Goal: Task Accomplishment & Management: Use online tool/utility

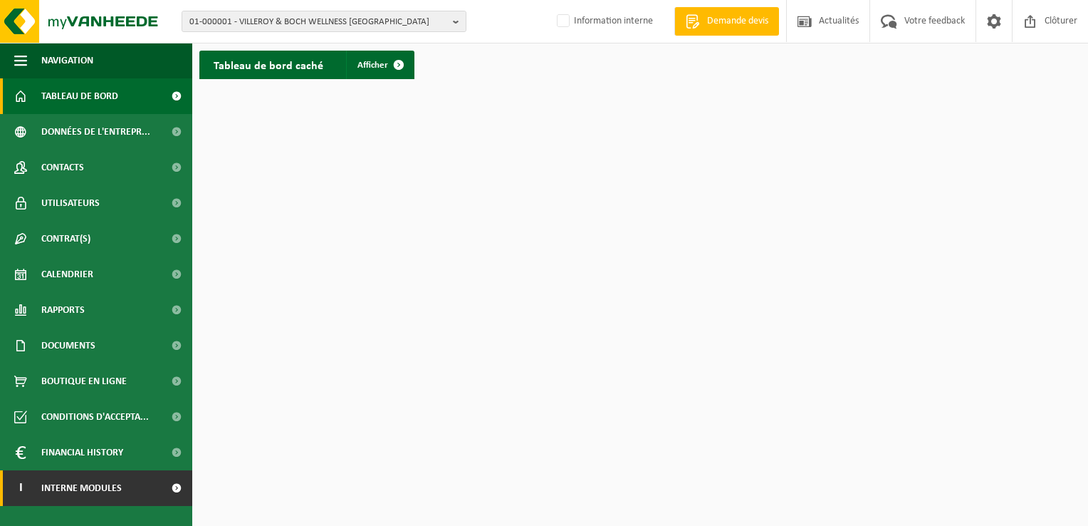
click at [115, 485] on span "Interne modules" at bounding box center [81, 488] width 80 height 36
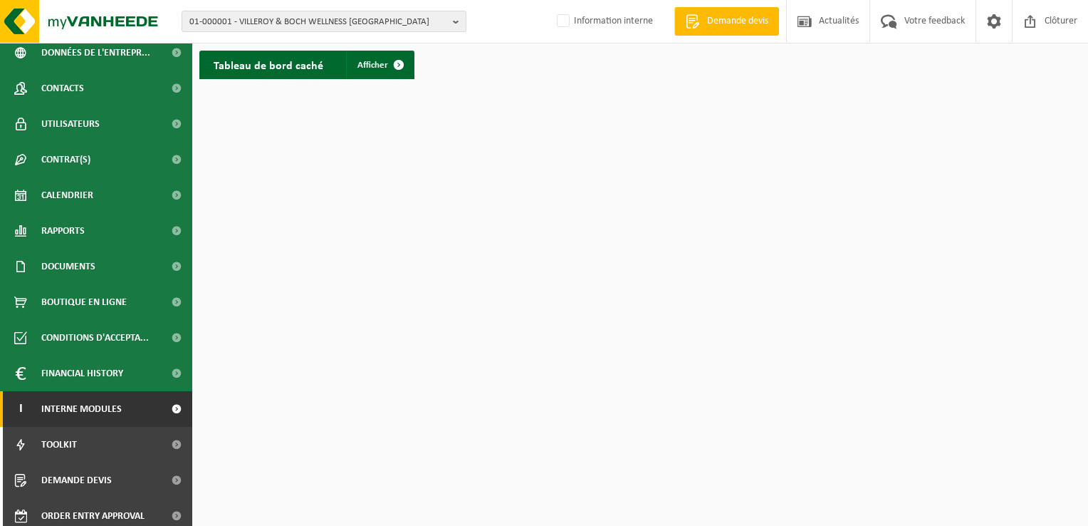
scroll to position [86, 0]
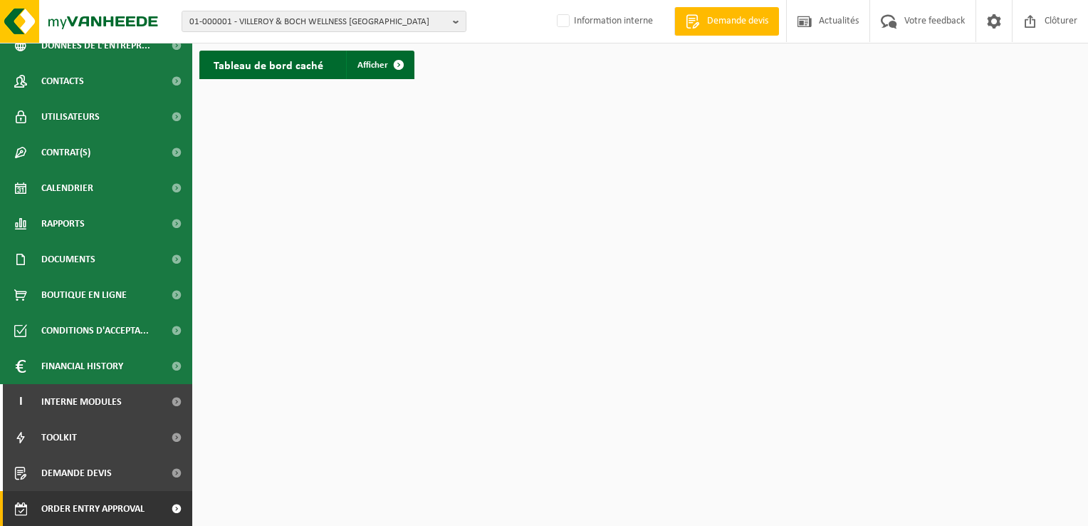
click at [144, 510] on span "Order entry approval" at bounding box center [92, 509] width 103 height 36
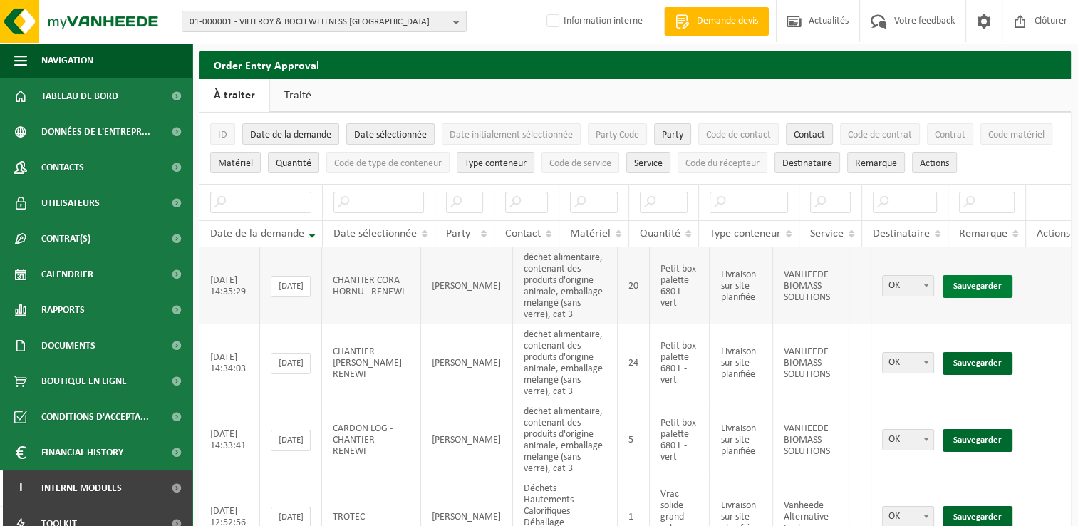
click at [983, 278] on link "Sauvegarder" at bounding box center [977, 286] width 70 height 23
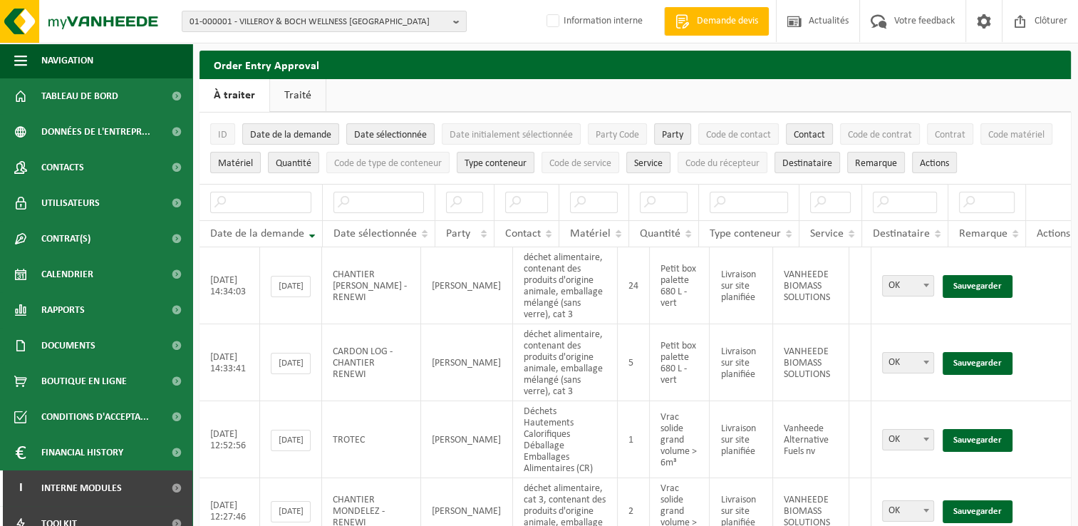
click at [983, 278] on link "Sauvegarder" at bounding box center [977, 286] width 70 height 23
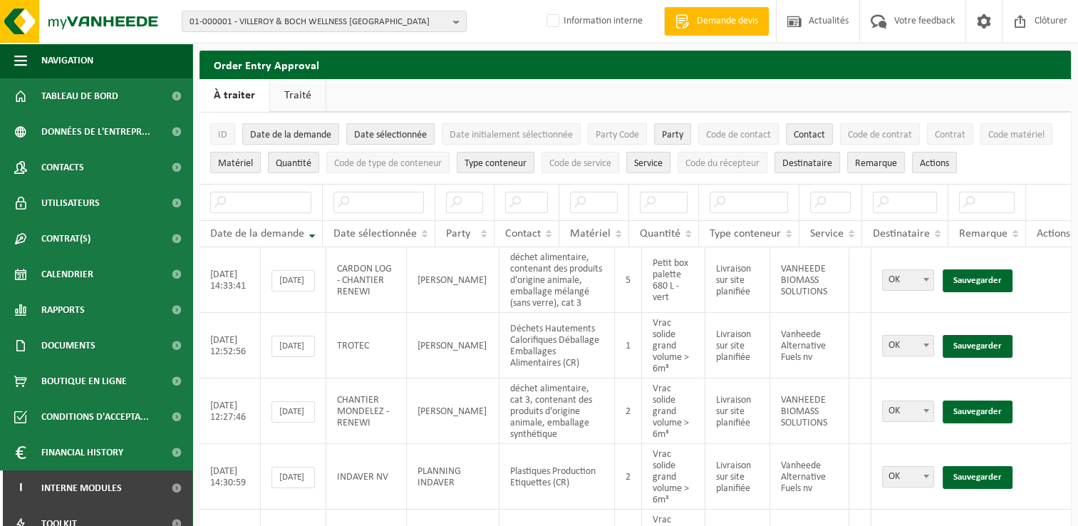
click at [983, 278] on link "Sauvegarder" at bounding box center [977, 280] width 70 height 23
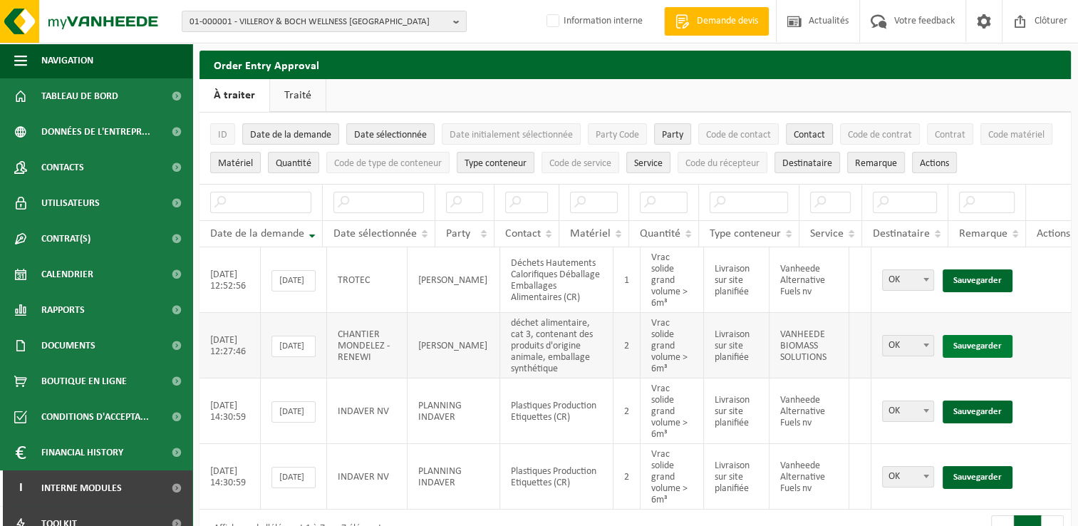
click at [977, 335] on link "Sauvegarder" at bounding box center [977, 346] width 70 height 23
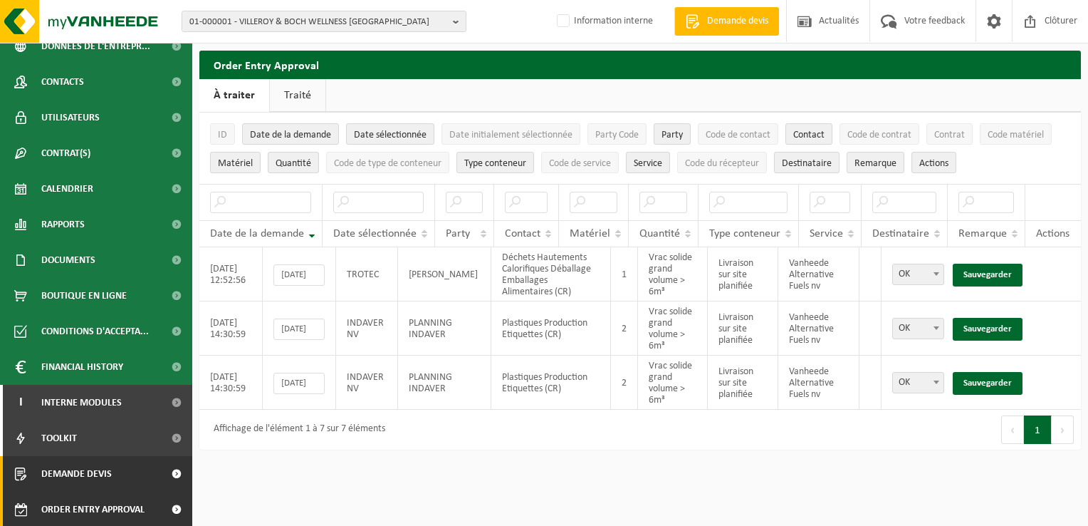
scroll to position [86, 0]
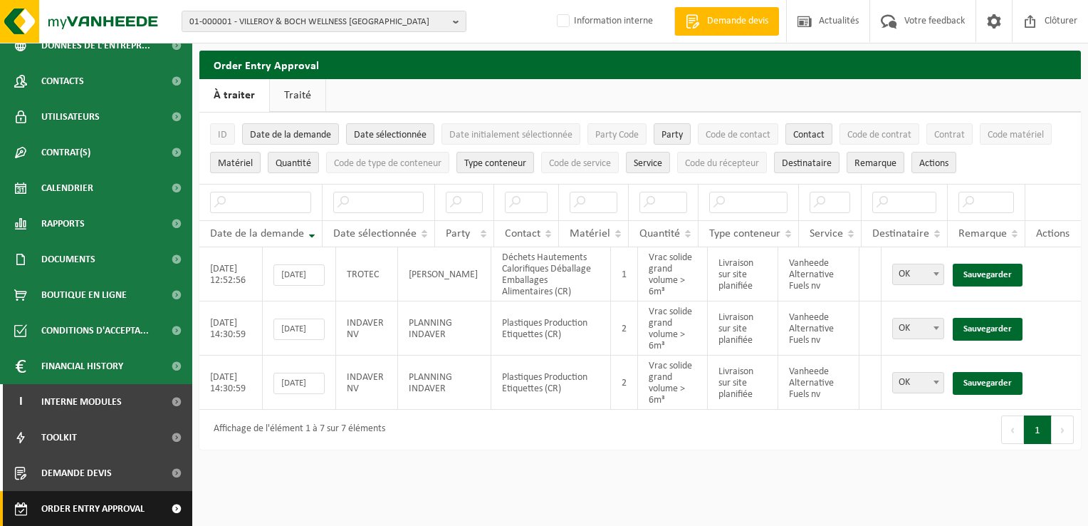
click at [83, 509] on span "Order entry approval" at bounding box center [92, 509] width 103 height 36
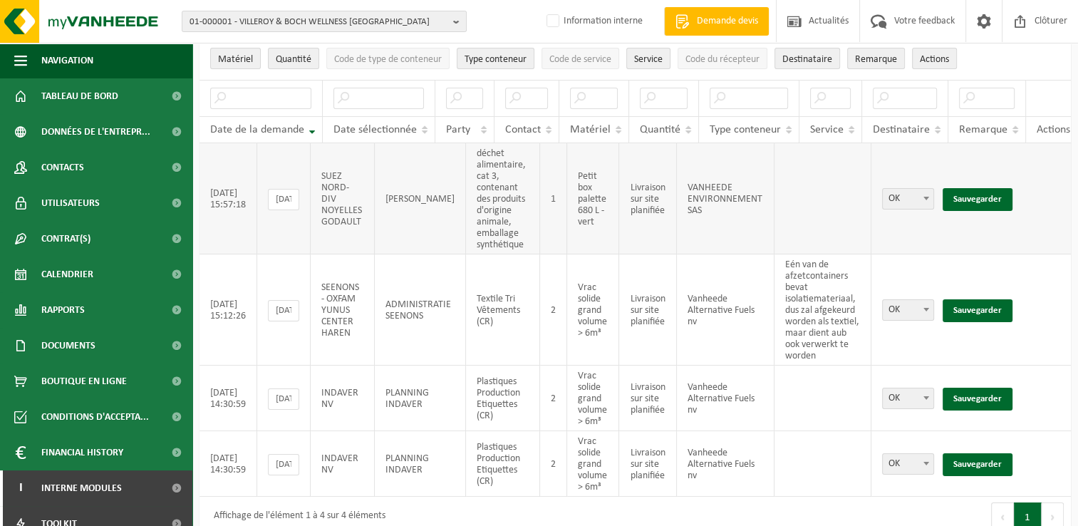
scroll to position [137, 0]
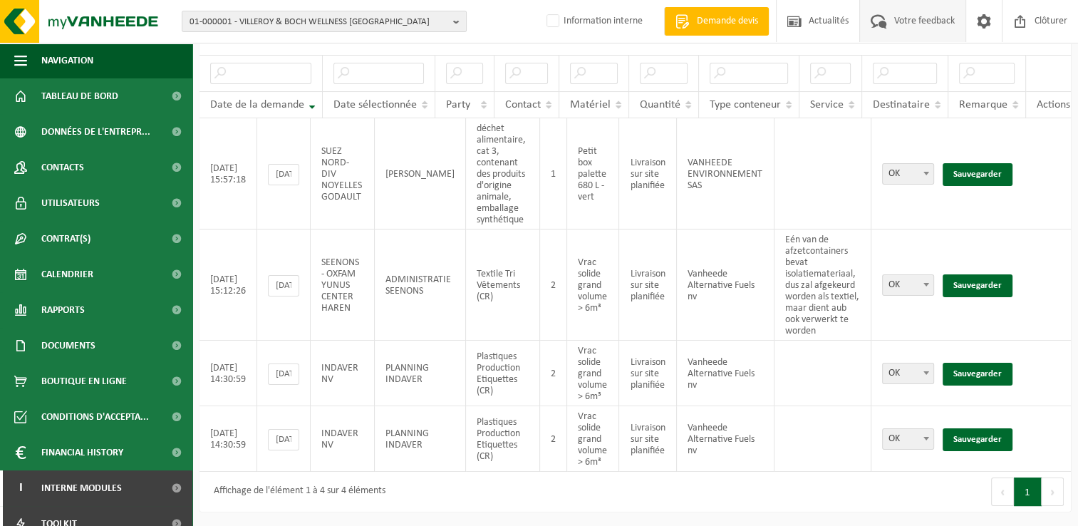
click at [860, 17] on link "Votre feedback" at bounding box center [912, 21] width 106 height 42
